Goal: Find specific page/section

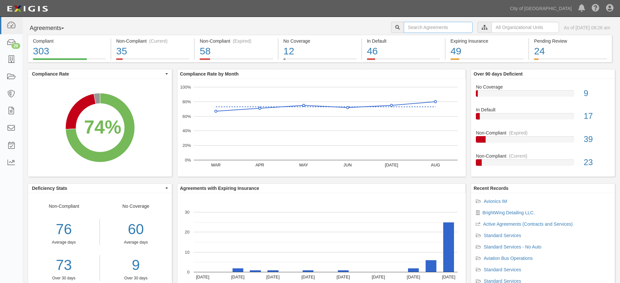
click at [412, 31] on input "text" at bounding box center [438, 27] width 69 height 11
type input "alaska"
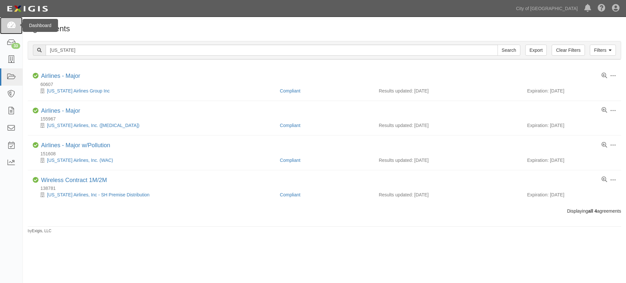
click at [11, 23] on icon at bounding box center [11, 25] width 9 height 7
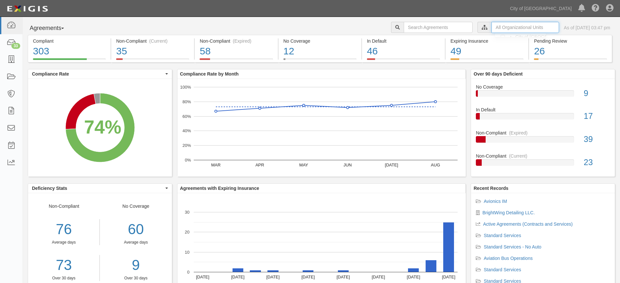
click at [491, 27] on input "text" at bounding box center [524, 27] width 67 height 11
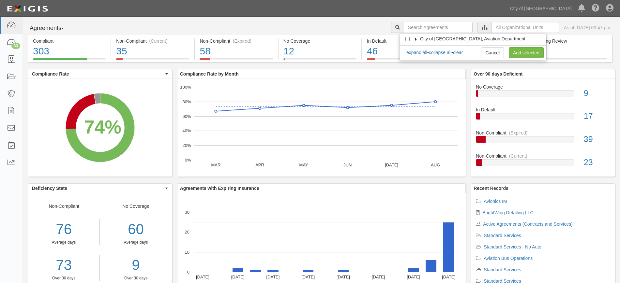
click at [415, 37] on label "City of [GEOGRAPHIC_DATA], Aviation Department" at bounding box center [468, 39] width 113 height 7
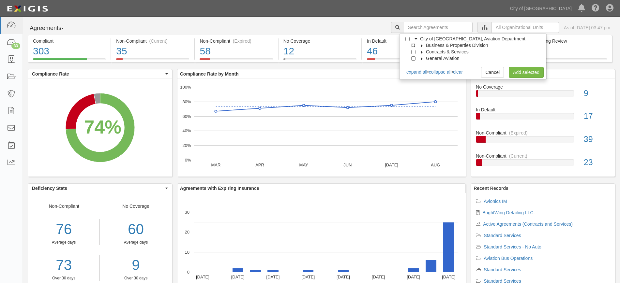
click at [412, 44] on input "Business & Properties Division" at bounding box center [413, 45] width 4 height 4
checkbox input "true"
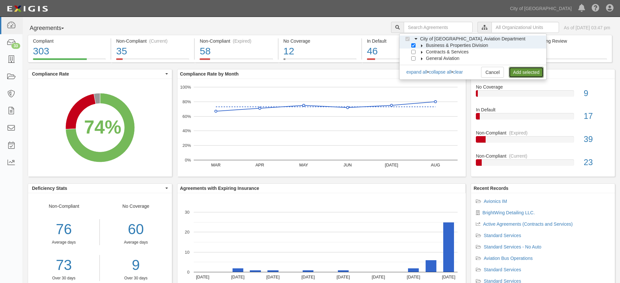
click at [534, 68] on link "Add selected" at bounding box center [526, 72] width 35 height 11
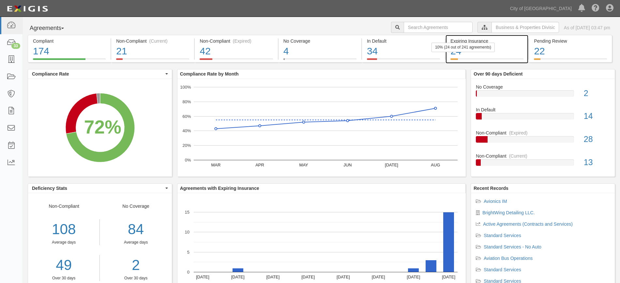
click at [497, 44] on div "24" at bounding box center [486, 51] width 73 height 14
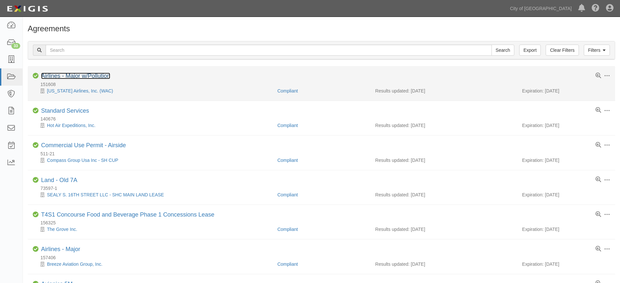
click at [89, 76] on link "Airlines - Major w/Pollution" at bounding box center [75, 76] width 69 height 7
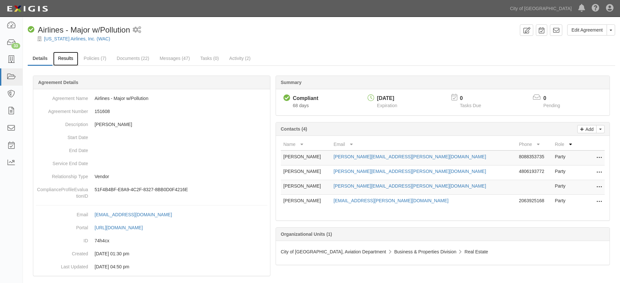
click at [67, 55] on link "Results" at bounding box center [65, 59] width 25 height 14
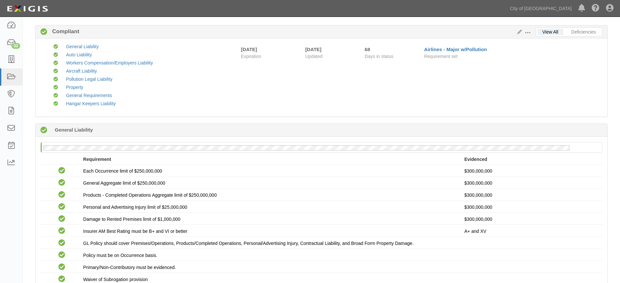
scroll to position [6, 0]
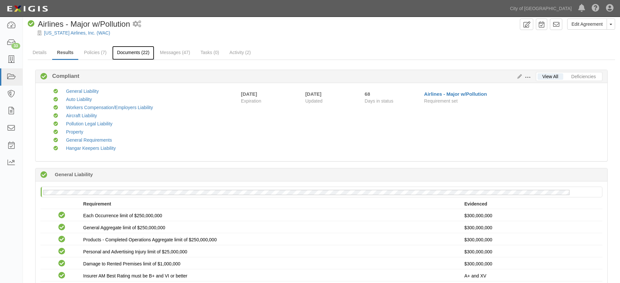
click at [131, 55] on link "Documents (22)" at bounding box center [133, 53] width 42 height 14
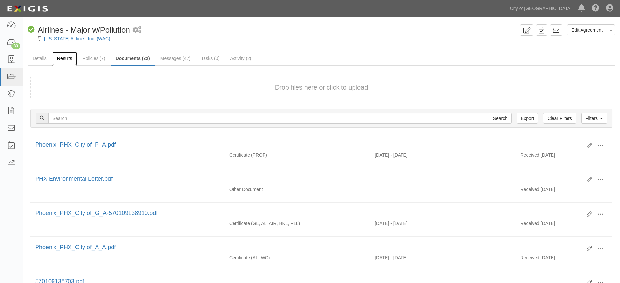
click at [59, 63] on link "Results" at bounding box center [64, 59] width 25 height 14
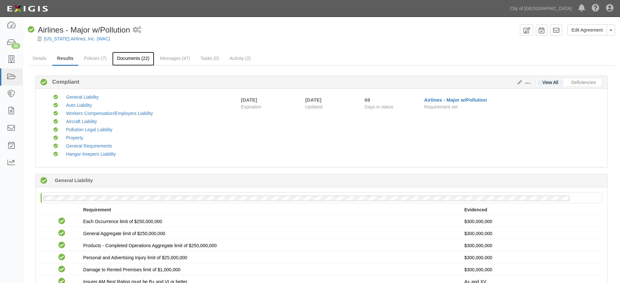
click at [127, 54] on link "Documents (22)" at bounding box center [133, 59] width 42 height 14
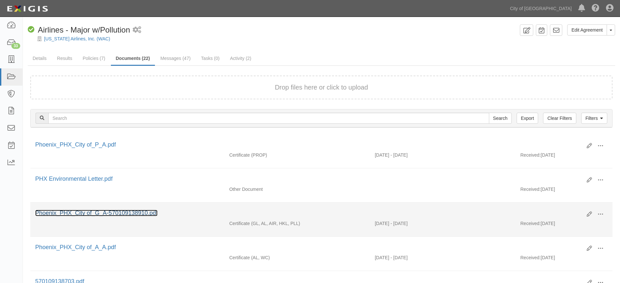
click at [120, 212] on link "Phoenix_PHX_City of_G_A-570109138910.pdf" at bounding box center [96, 213] width 122 height 7
click at [600, 212] on span at bounding box center [600, 215] width 6 height 6
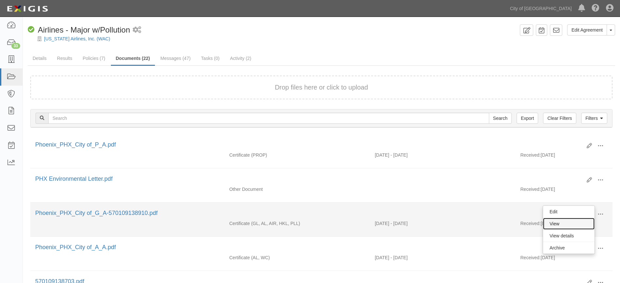
click at [573, 225] on link "View" at bounding box center [569, 224] width 52 height 12
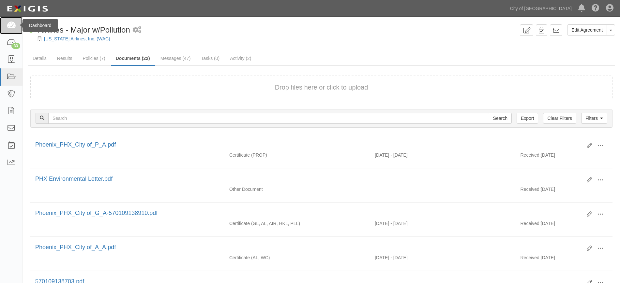
click at [13, 32] on link at bounding box center [11, 25] width 22 height 17
